Goal: Go to known website: Access a specific website the user already knows

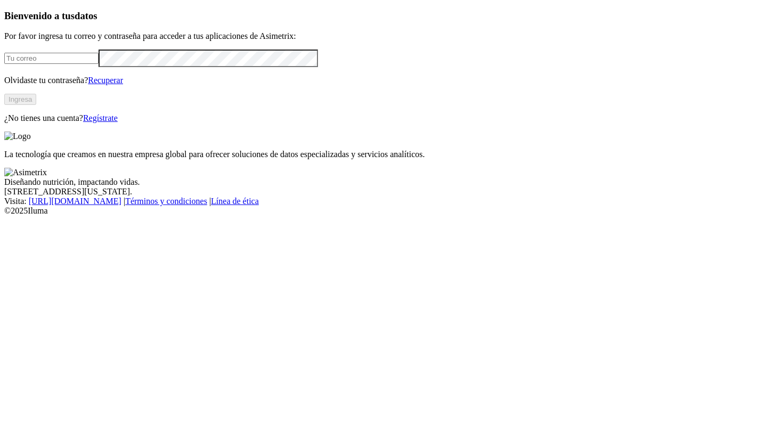
type input "[PERSON_NAME][EMAIL_ADDRESS][PERSON_NAME][DOMAIN_NAME]"
click at [36, 105] on button "Ingresa" at bounding box center [20, 99] width 32 height 11
